Goal: Information Seeking & Learning: Check status

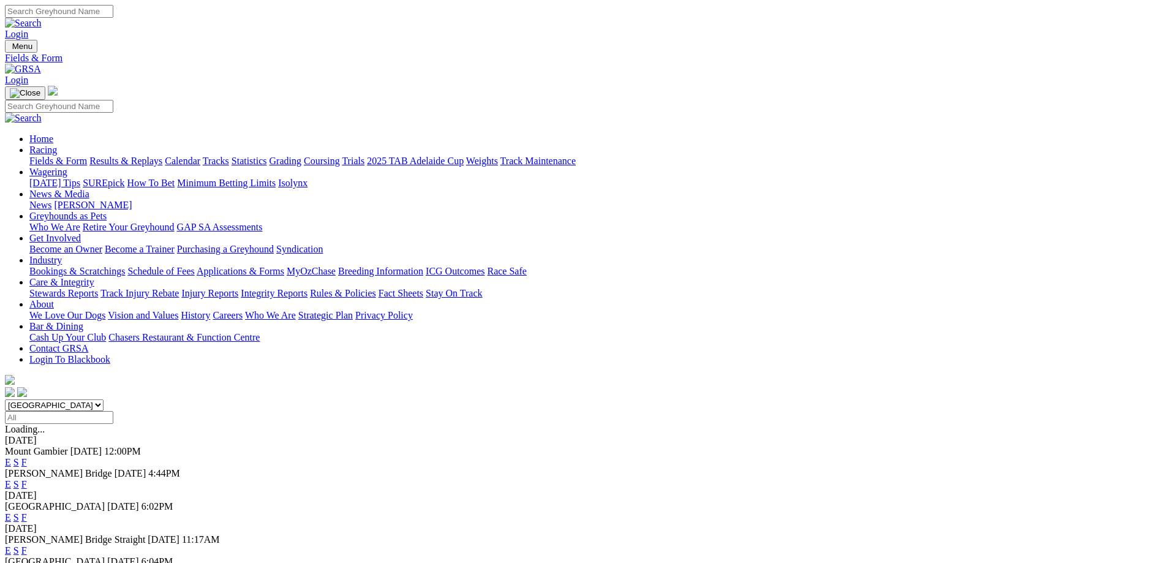
click at [27, 545] on link "F" at bounding box center [24, 550] width 6 height 10
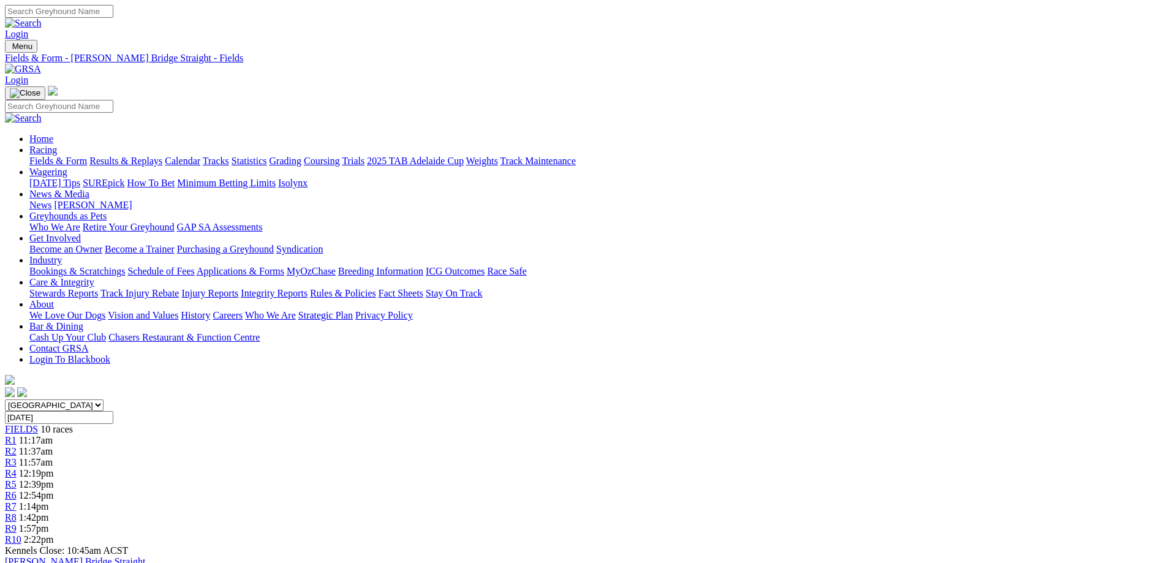
click at [87, 156] on link "Fields & Form" at bounding box center [58, 161] width 58 height 10
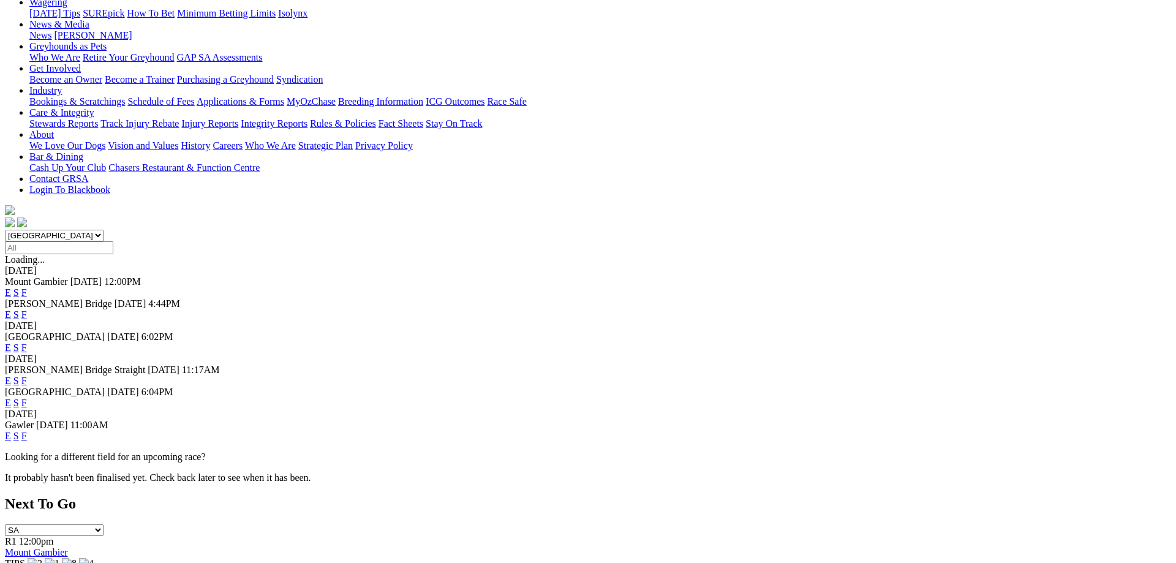
scroll to position [187, 0]
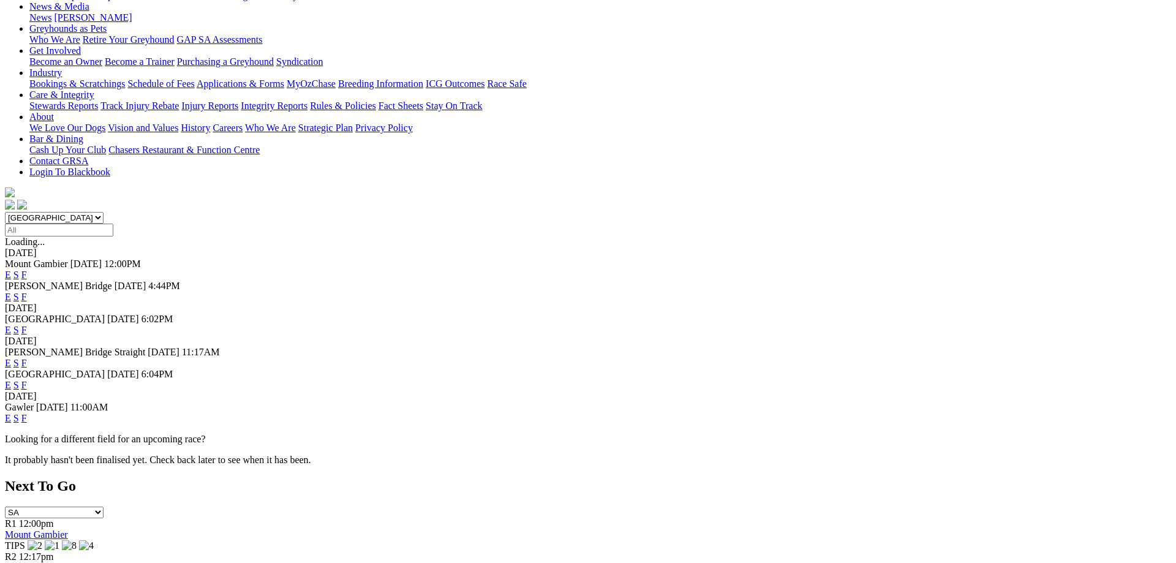
click at [27, 380] on link "F" at bounding box center [24, 385] width 6 height 10
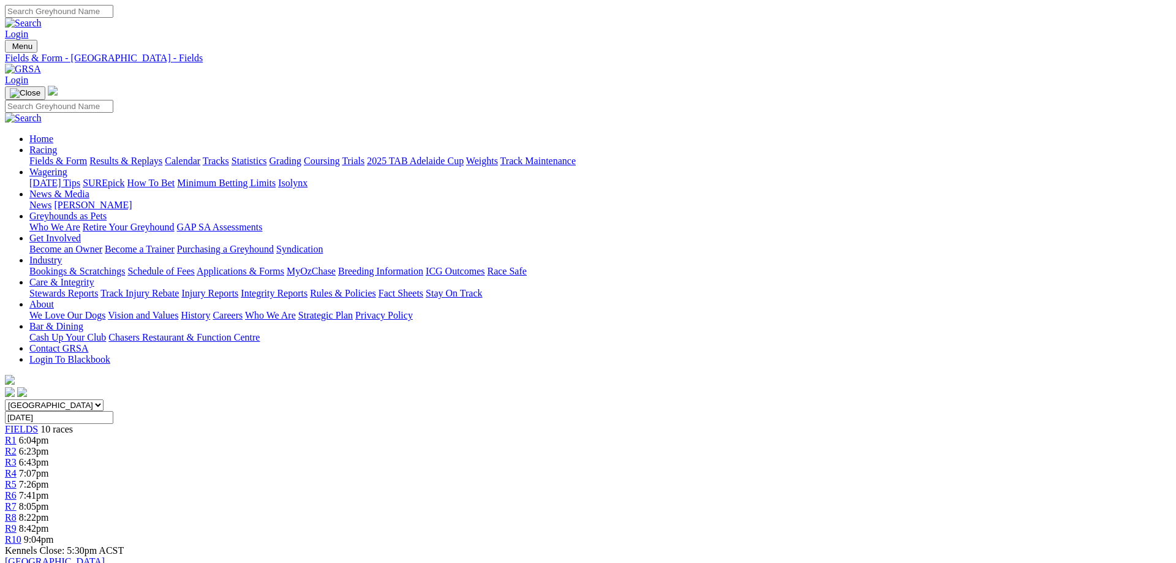
click at [17, 490] on span "R6" at bounding box center [11, 495] width 12 height 10
click at [87, 156] on link "Fields & Form" at bounding box center [58, 161] width 58 height 10
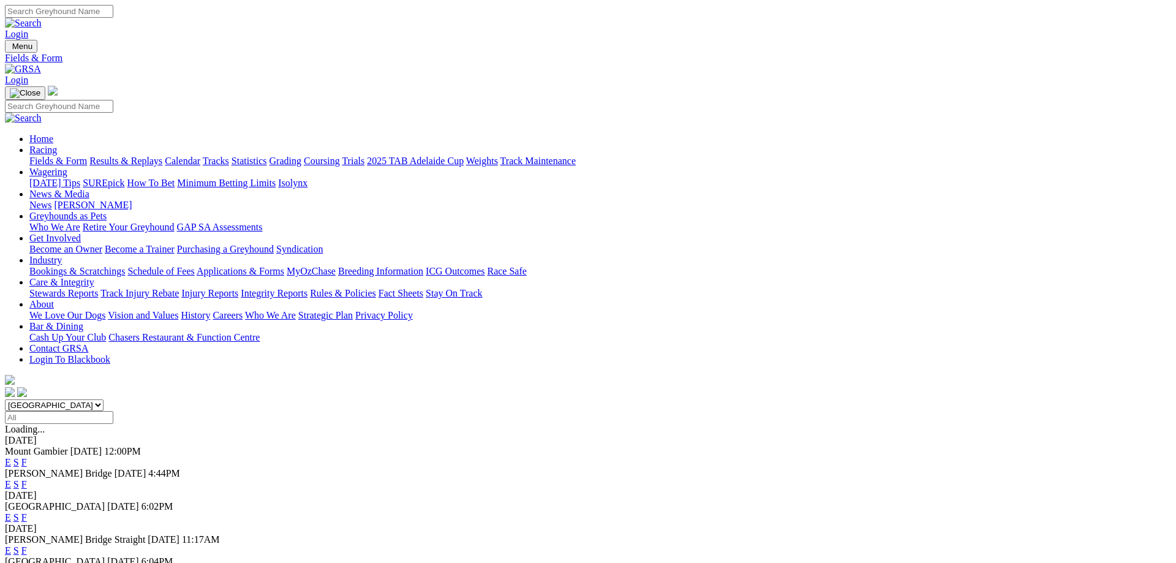
scroll to position [187, 0]
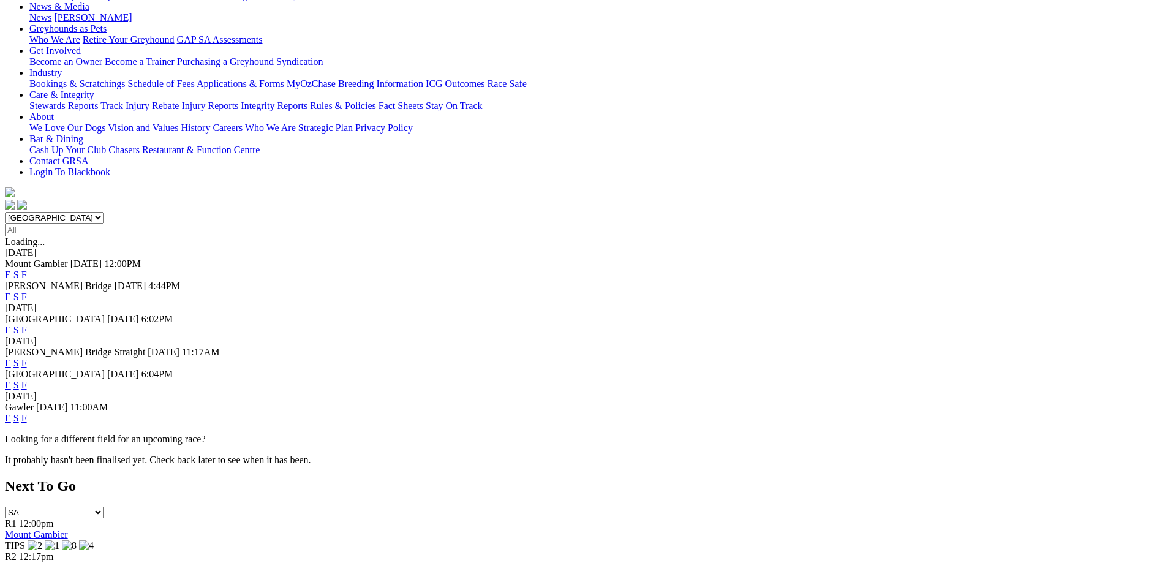
click at [27, 413] on link "F" at bounding box center [24, 418] width 6 height 10
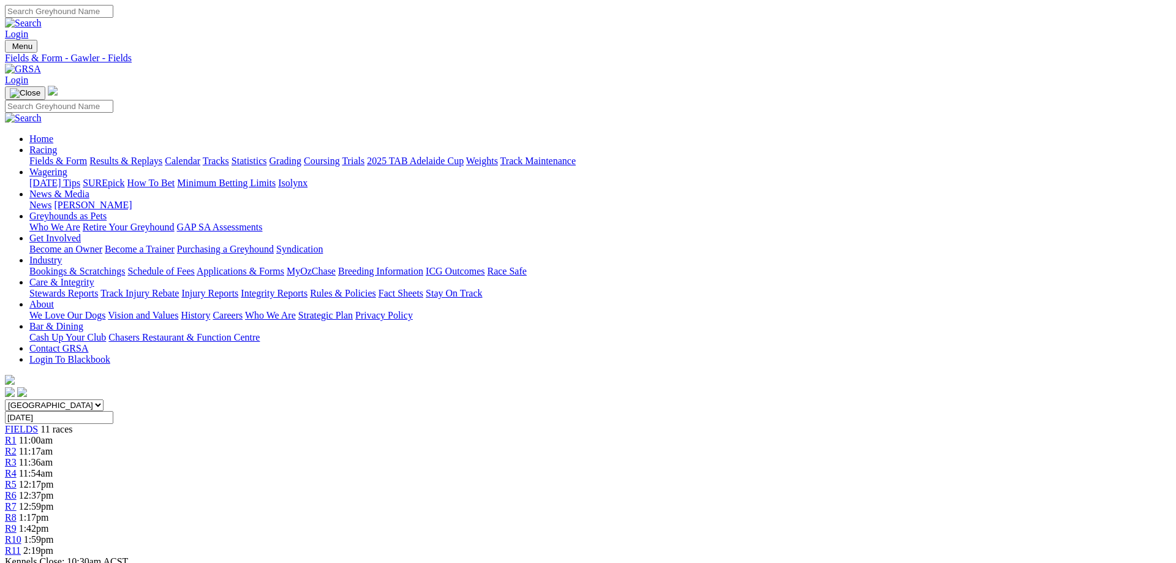
click at [17, 479] on link "R5" at bounding box center [11, 484] width 12 height 10
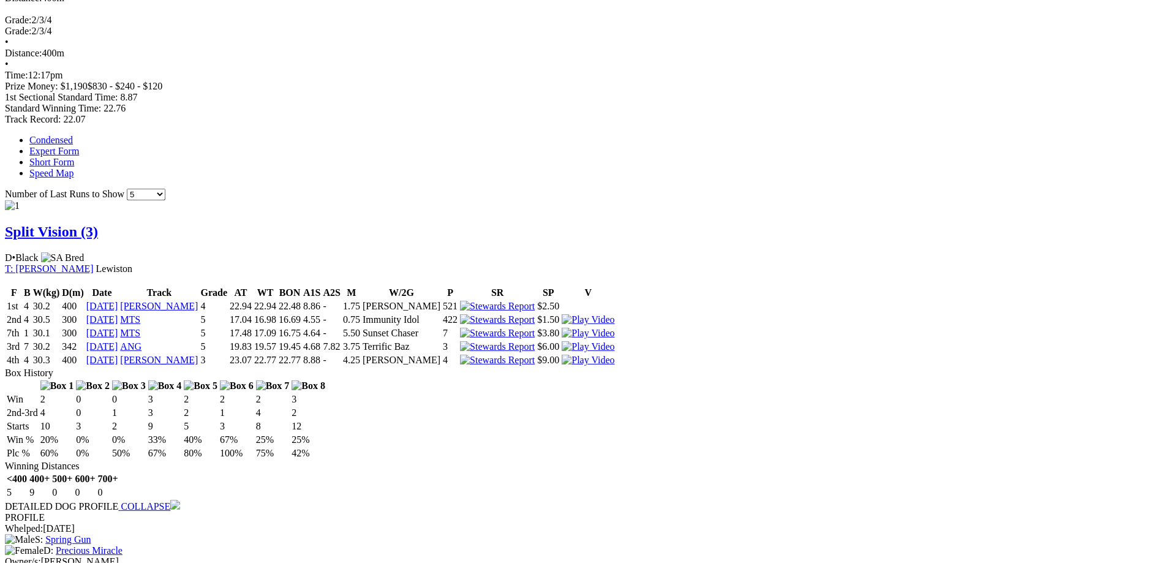
scroll to position [687, 0]
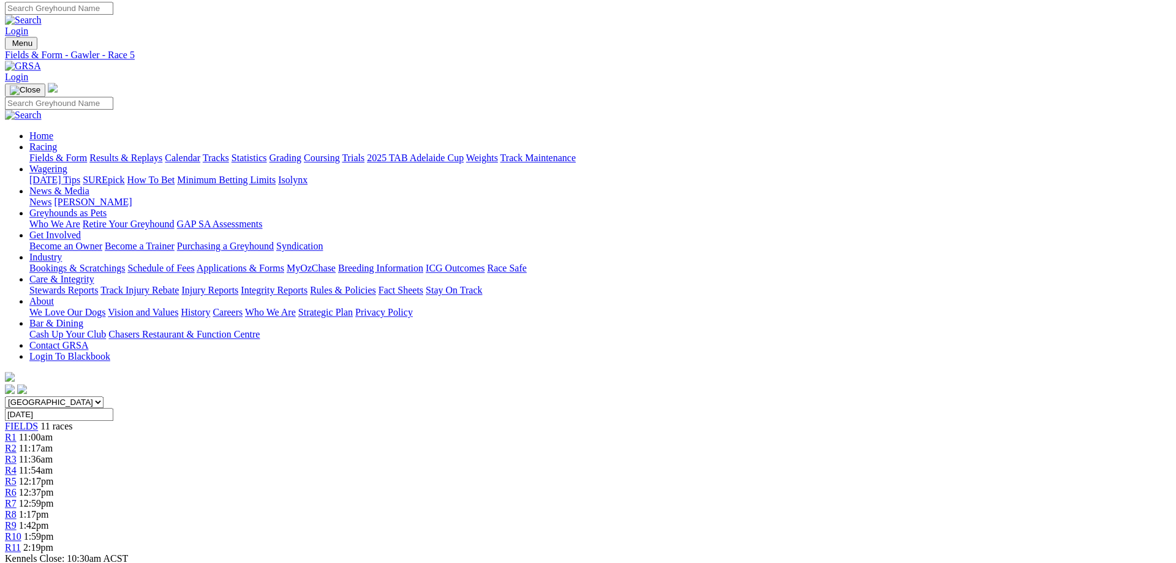
scroll to position [0, 0]
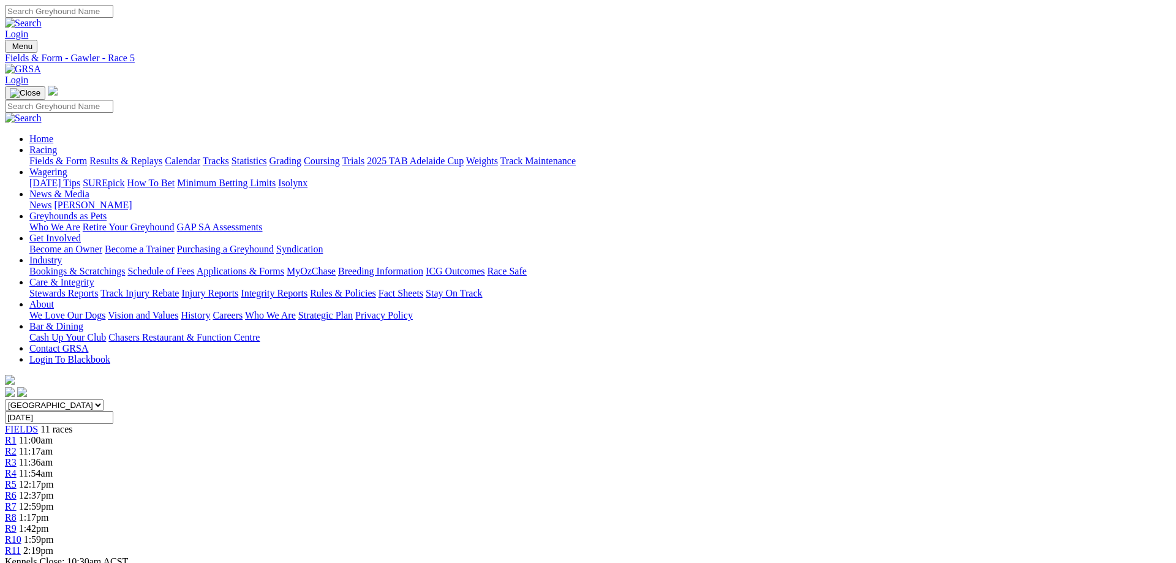
click at [162, 156] on link "Results & Replays" at bounding box center [125, 161] width 73 height 10
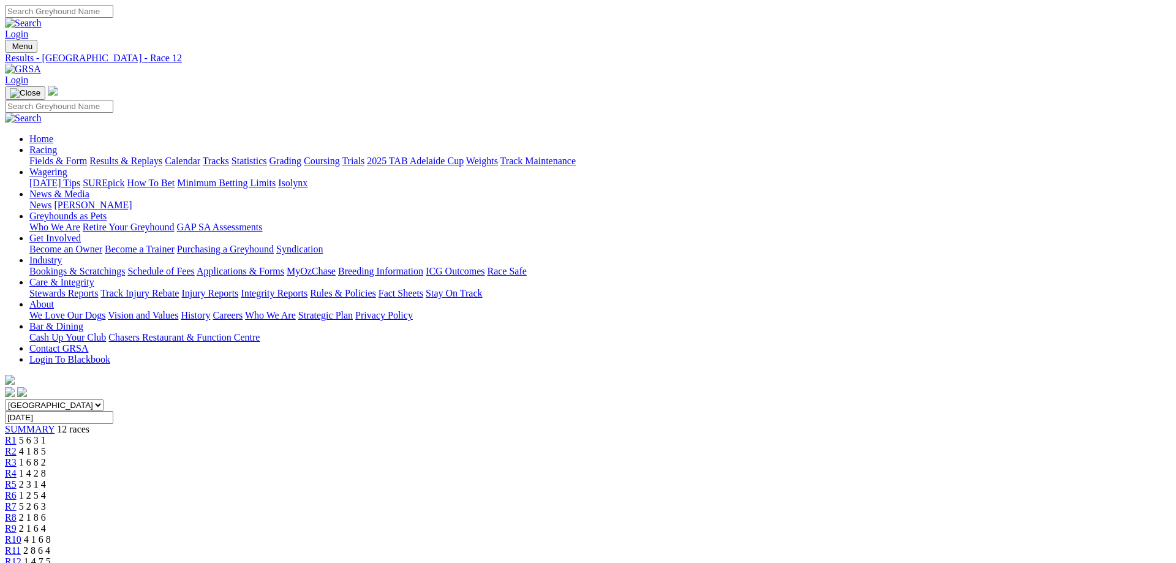
click at [162, 156] on link "Results & Replays" at bounding box center [125, 161] width 73 height 10
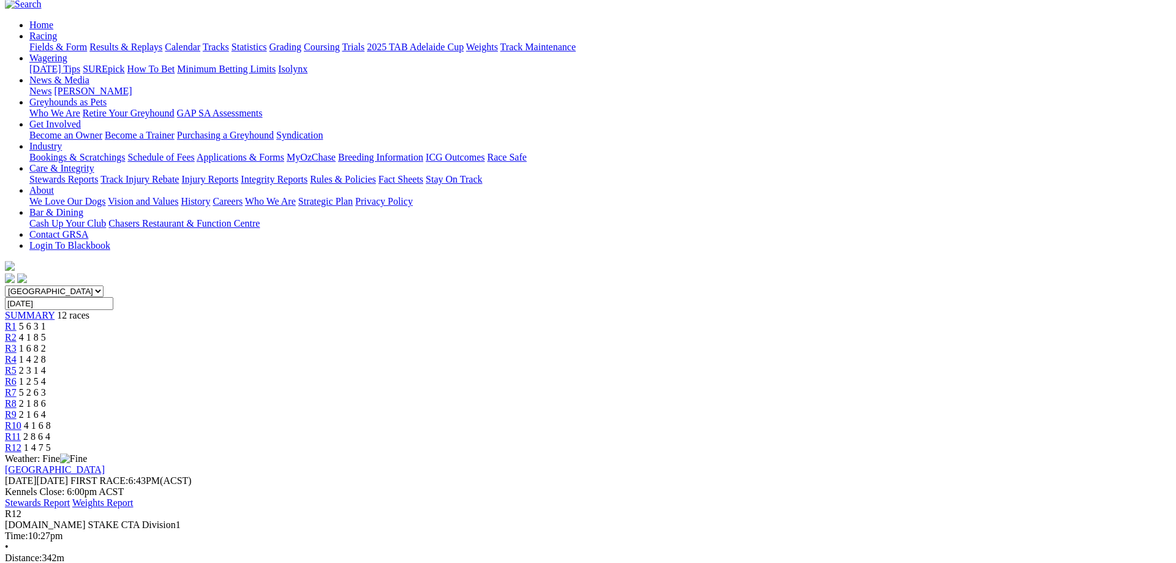
scroll to position [125, 0]
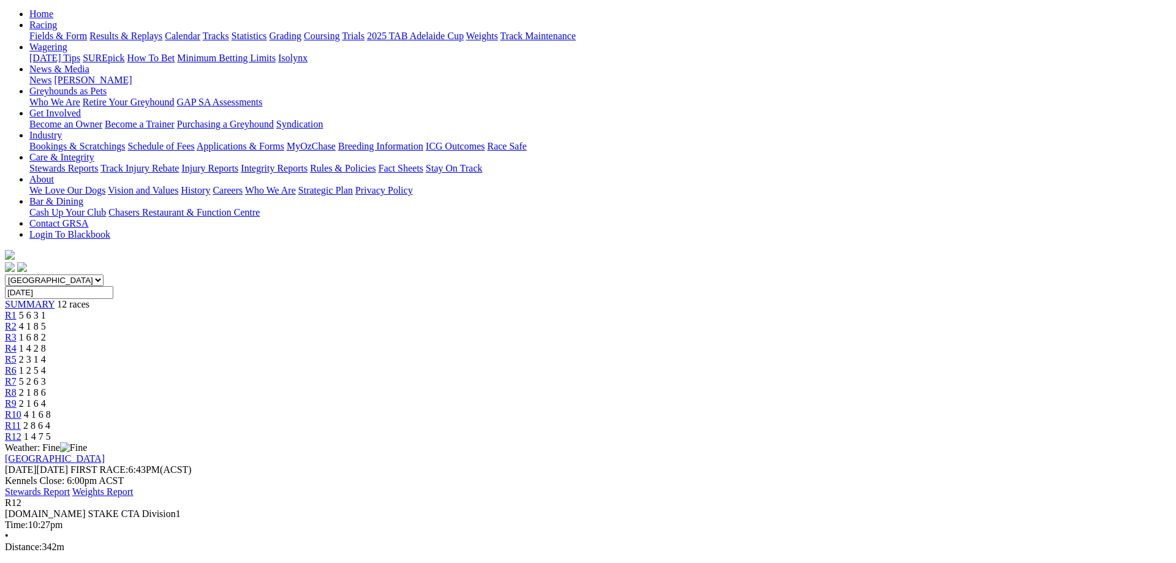
click at [17, 310] on span "R1" at bounding box center [11, 315] width 12 height 10
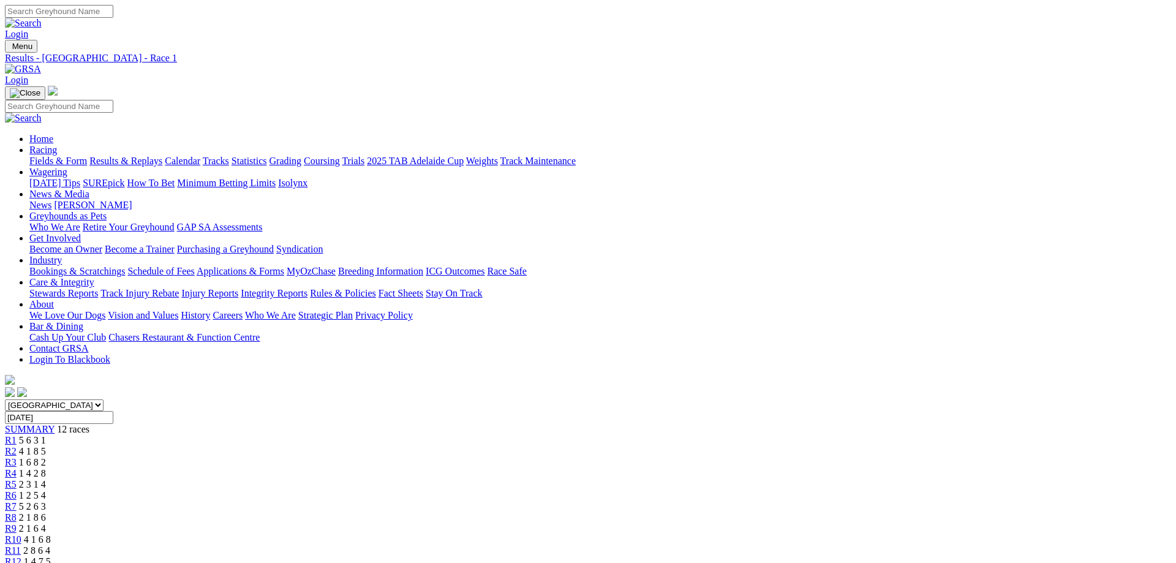
click at [162, 156] on link "Results & Replays" at bounding box center [125, 161] width 73 height 10
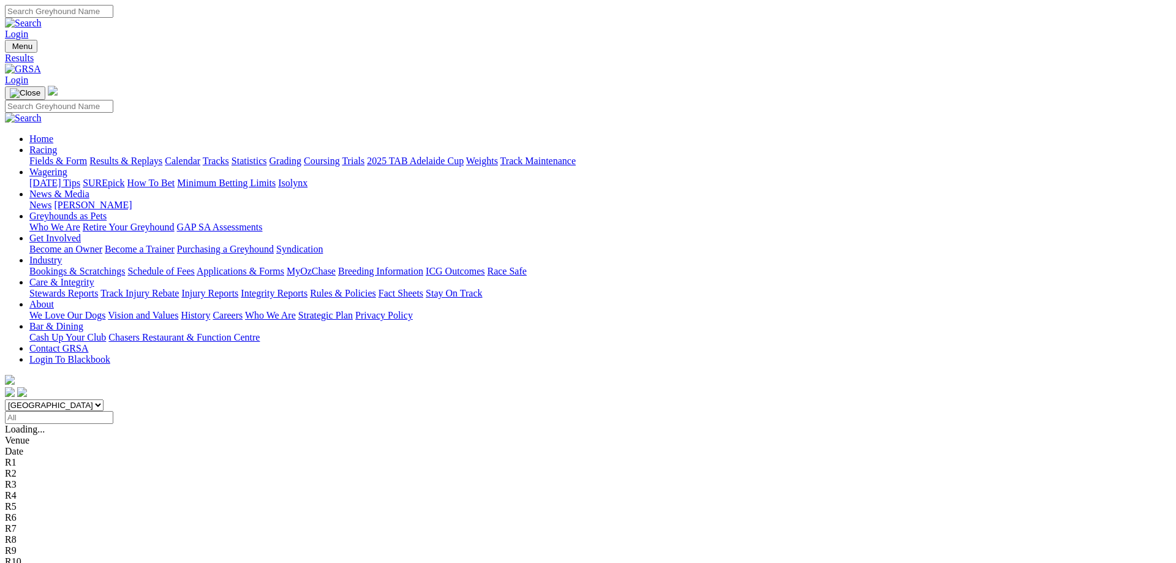
click at [87, 156] on link "Fields & Form" at bounding box center [58, 161] width 58 height 10
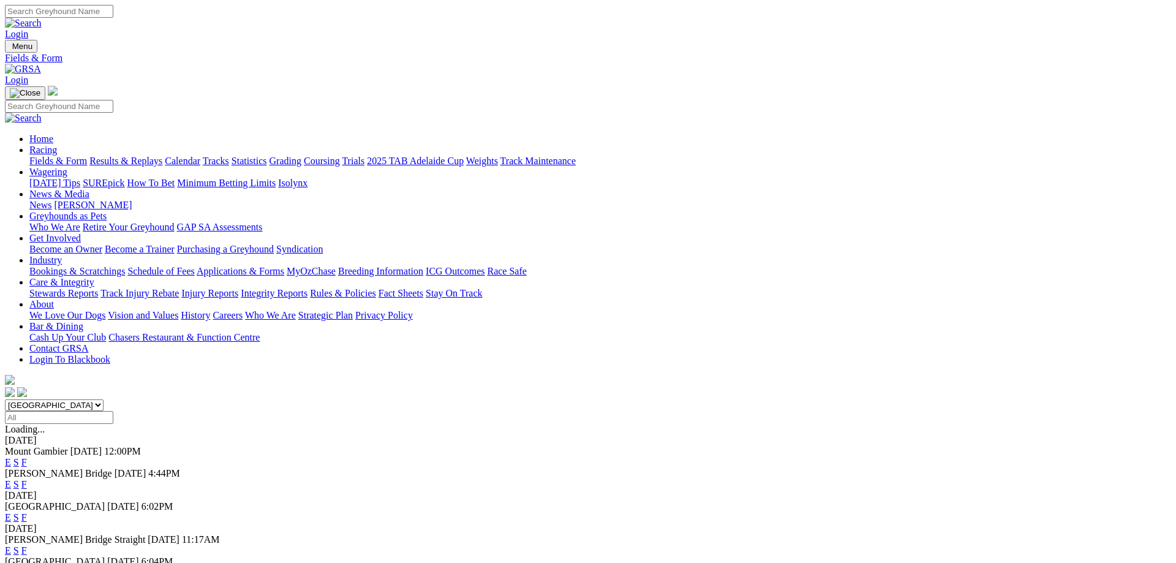
click at [162, 156] on link "Results & Replays" at bounding box center [125, 161] width 73 height 10
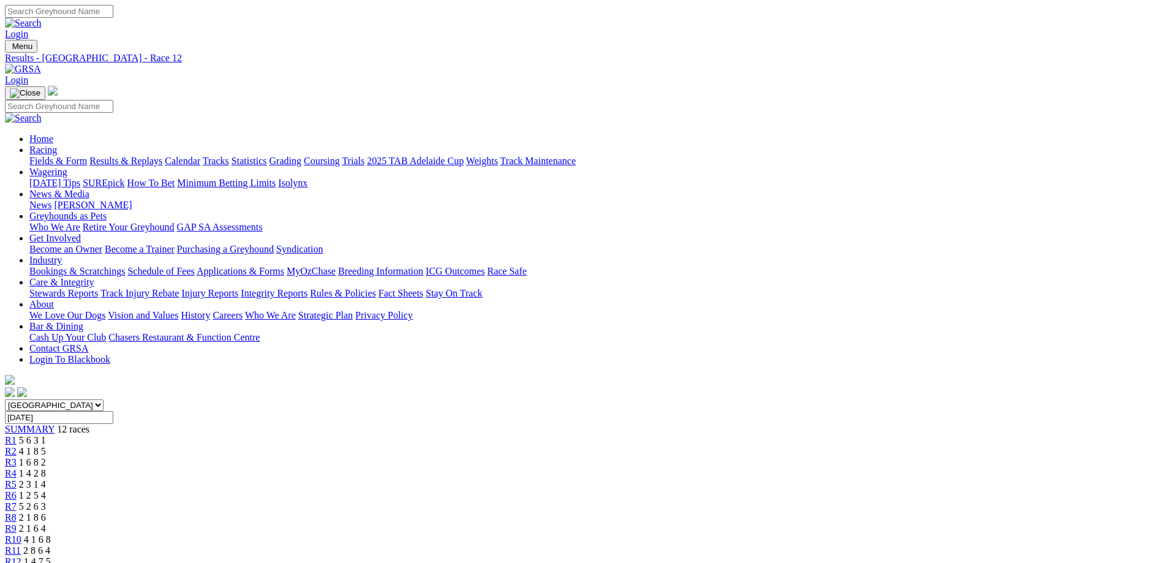
click at [21, 545] on link "R11" at bounding box center [13, 550] width 16 height 10
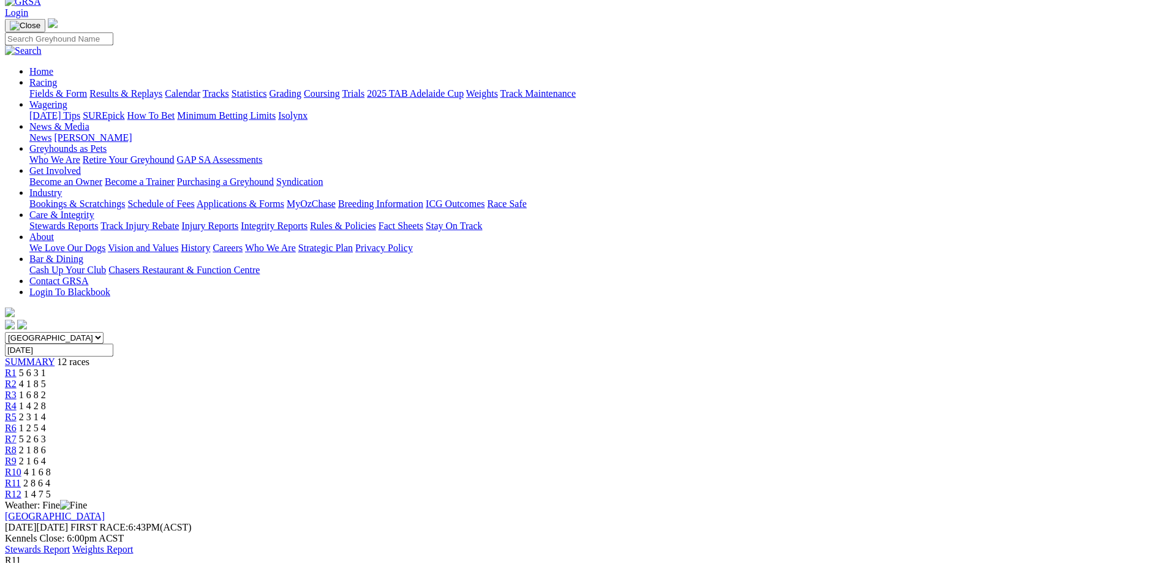
scroll to position [62, 0]
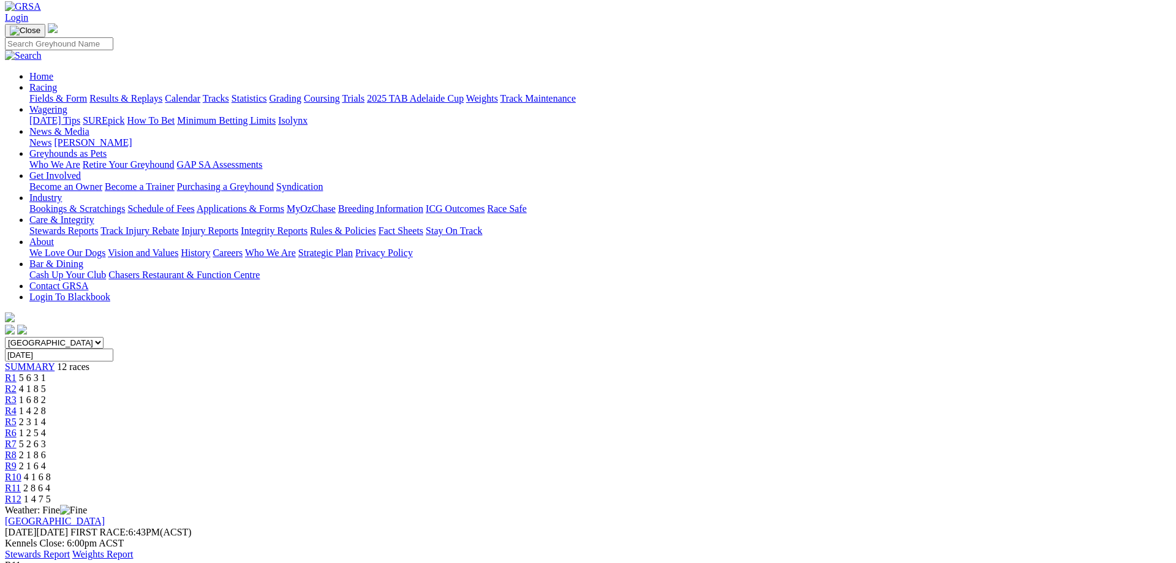
click at [51, 494] on span "1 4 7 5" at bounding box center [37, 499] width 27 height 10
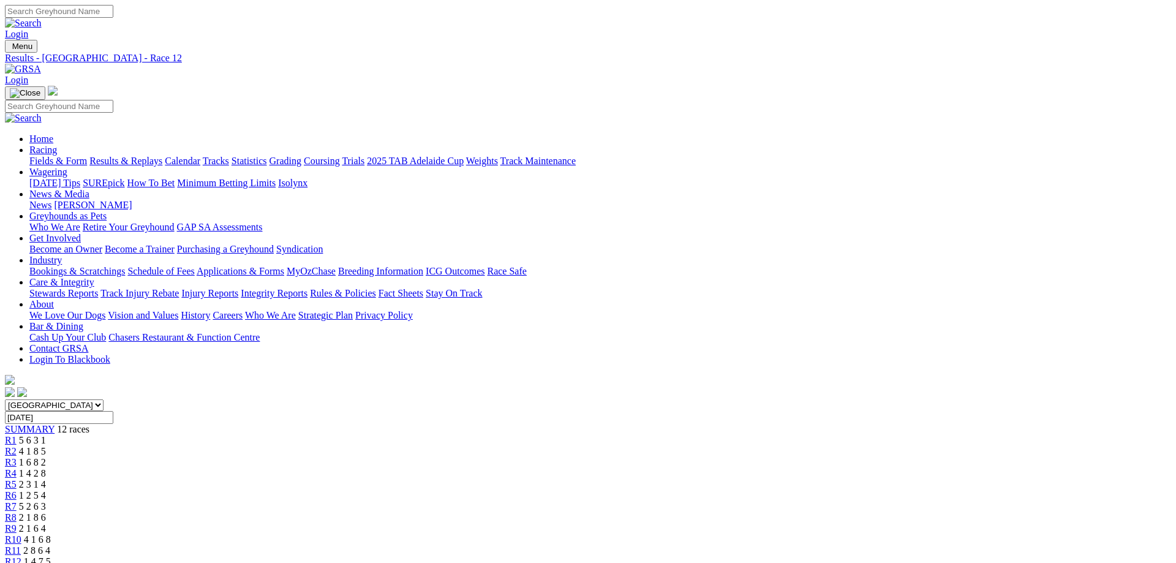
click at [832, 534] on div "R10 4 1 6 8" at bounding box center [588, 539] width 1166 height 11
click at [17, 523] on link "R9" at bounding box center [11, 528] width 12 height 10
click at [21, 556] on span "R12" at bounding box center [13, 561] width 17 height 10
